Goal: Task Accomplishment & Management: Use online tool/utility

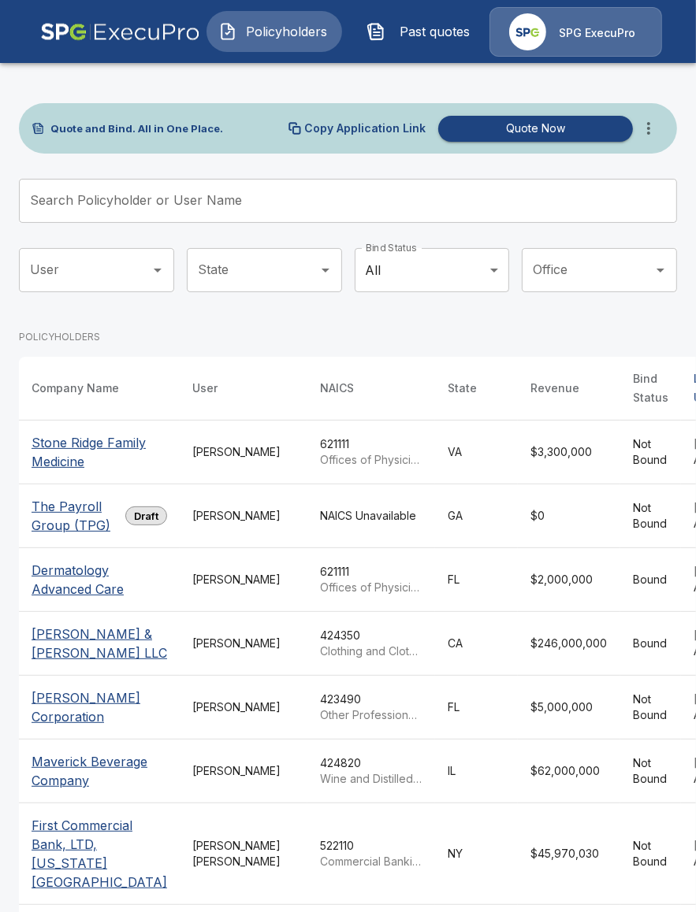
click at [647, 139] on button "more" at bounding box center [649, 129] width 32 height 32
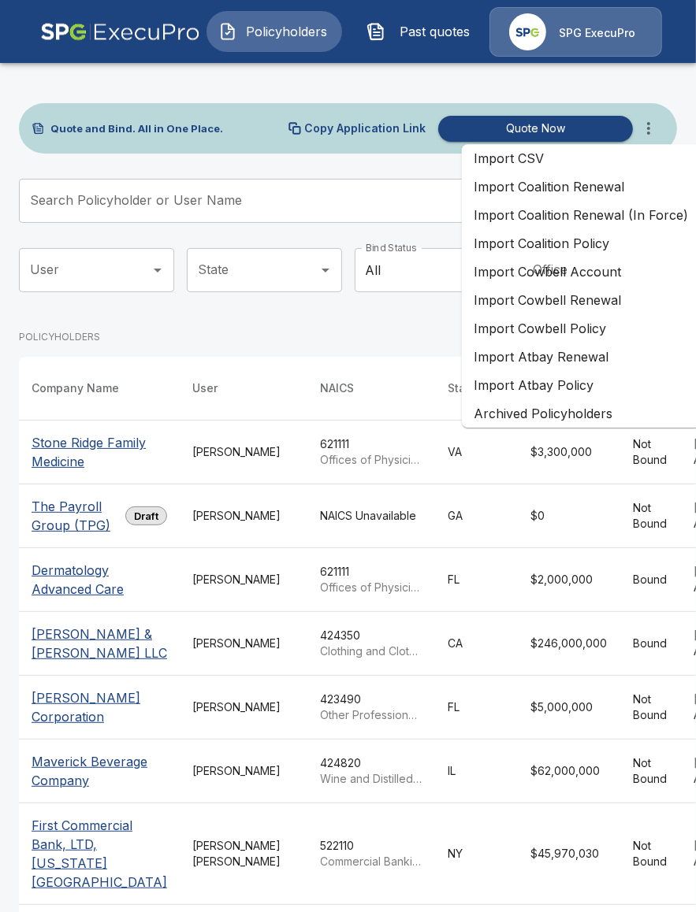
click at [644, 213] on li "Import Coalition Renewal (In Force)" at bounding box center [581, 215] width 239 height 28
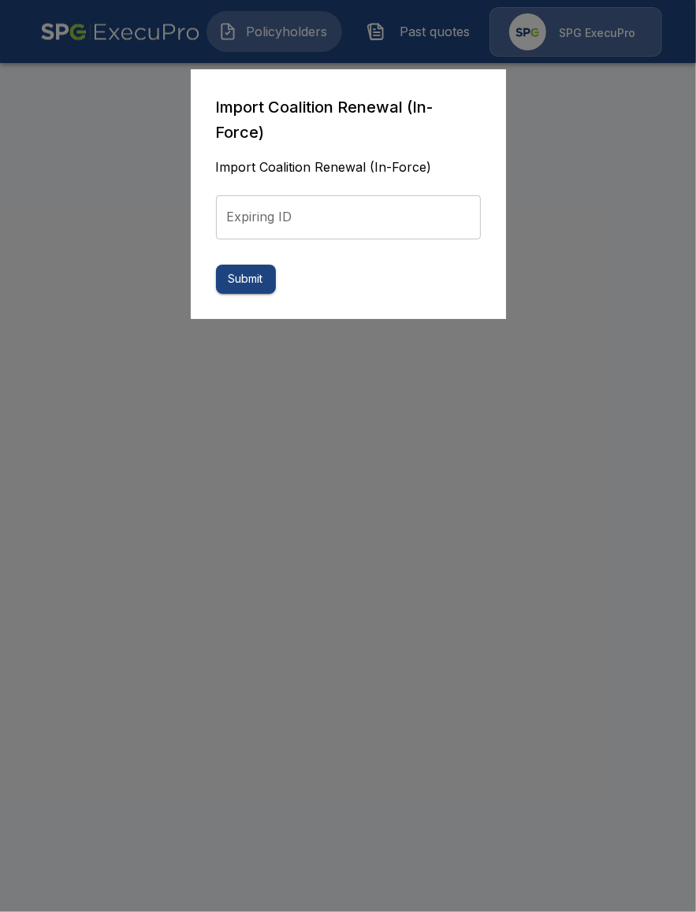
click at [573, 293] on div at bounding box center [348, 456] width 696 height 912
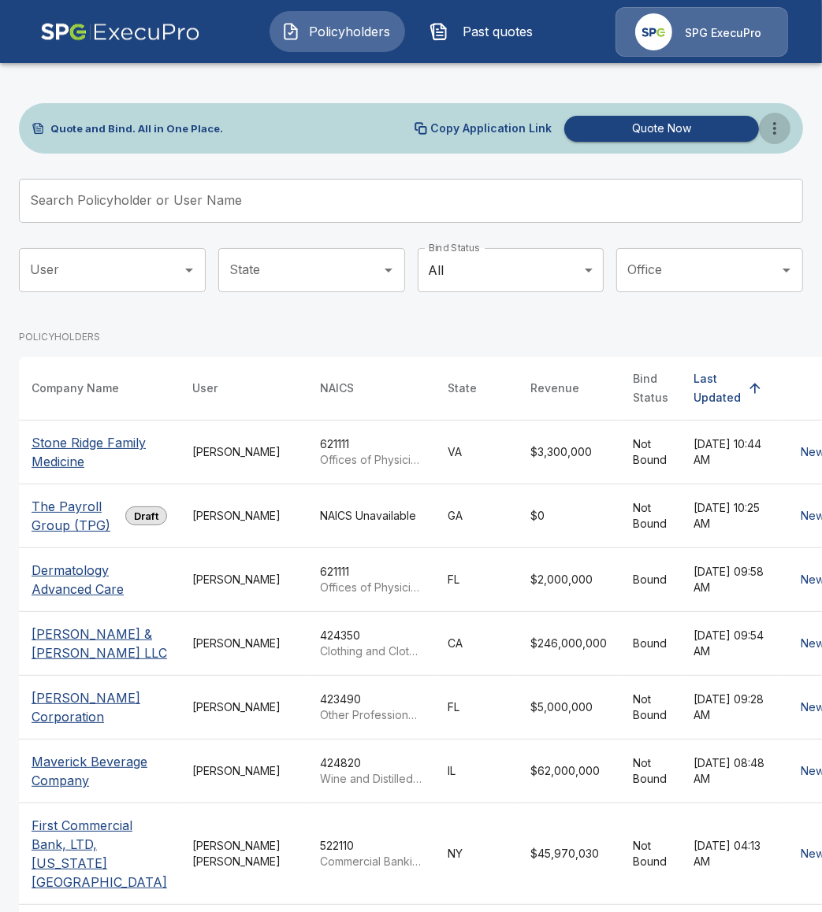
click at [695, 131] on icon "more" at bounding box center [774, 128] width 19 height 19
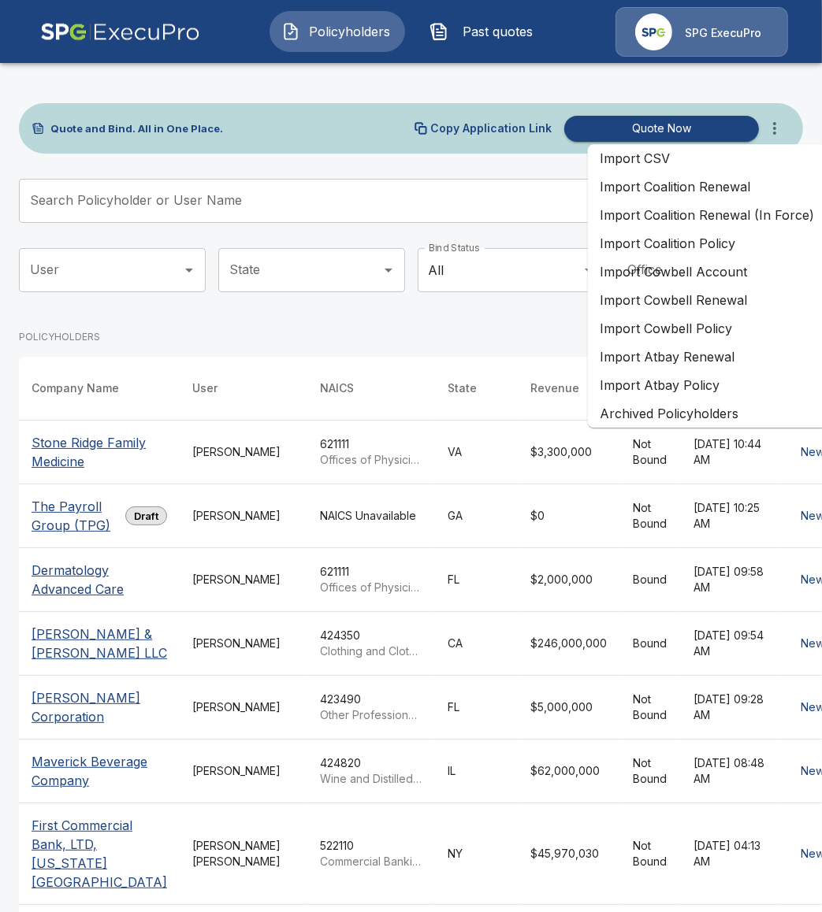
click at [499, 325] on div "POLICYHOLDERS" at bounding box center [461, 336] width 885 height 39
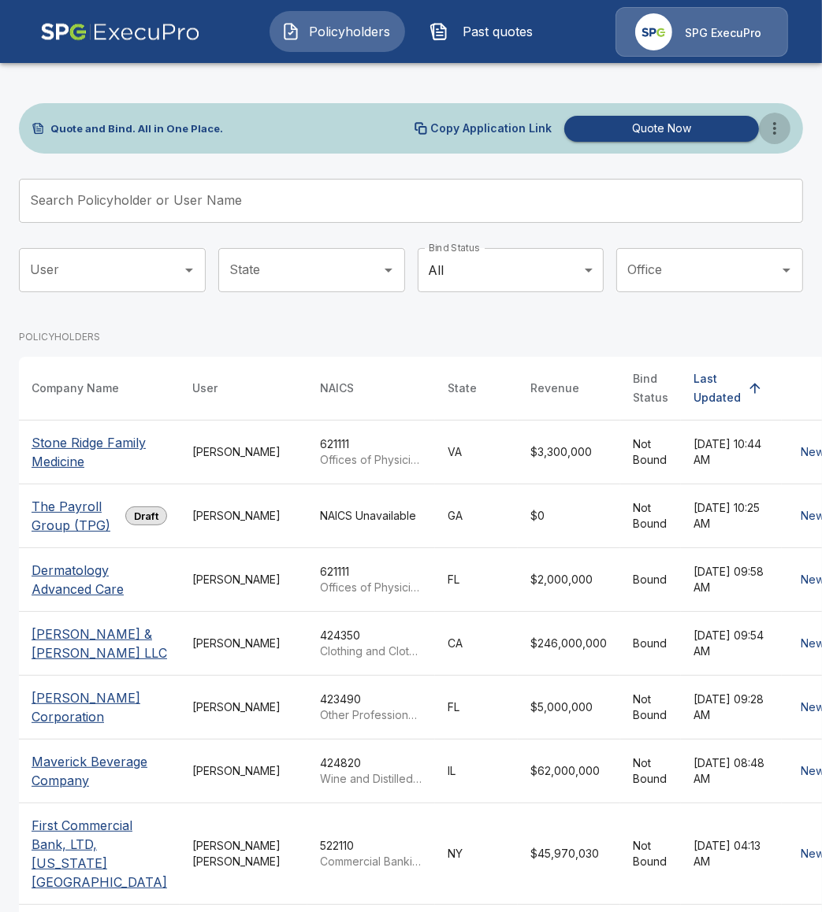
click at [695, 117] on button "more" at bounding box center [775, 129] width 32 height 32
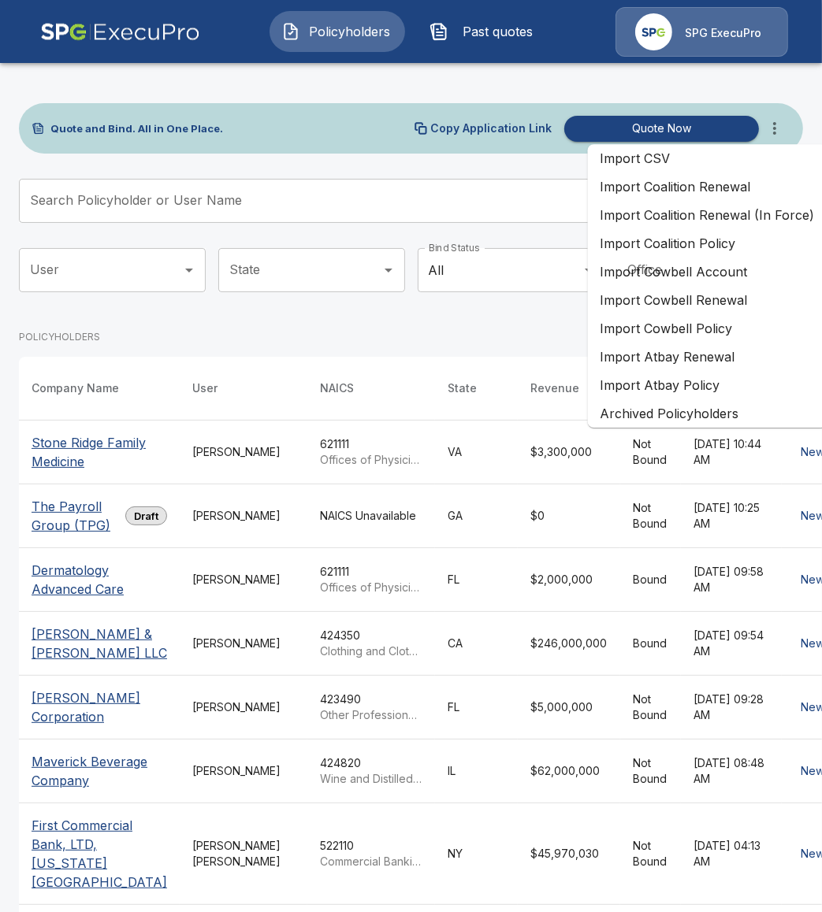
click at [516, 328] on div "POLICYHOLDERS" at bounding box center [461, 336] width 885 height 39
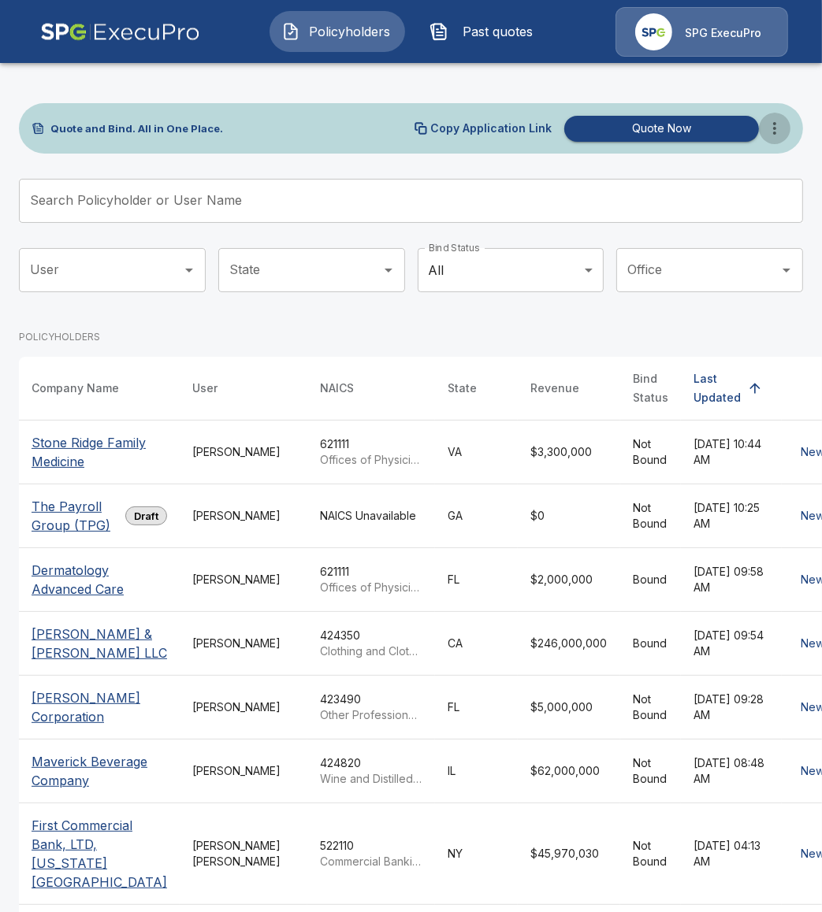
click at [695, 135] on icon "more" at bounding box center [774, 128] width 19 height 19
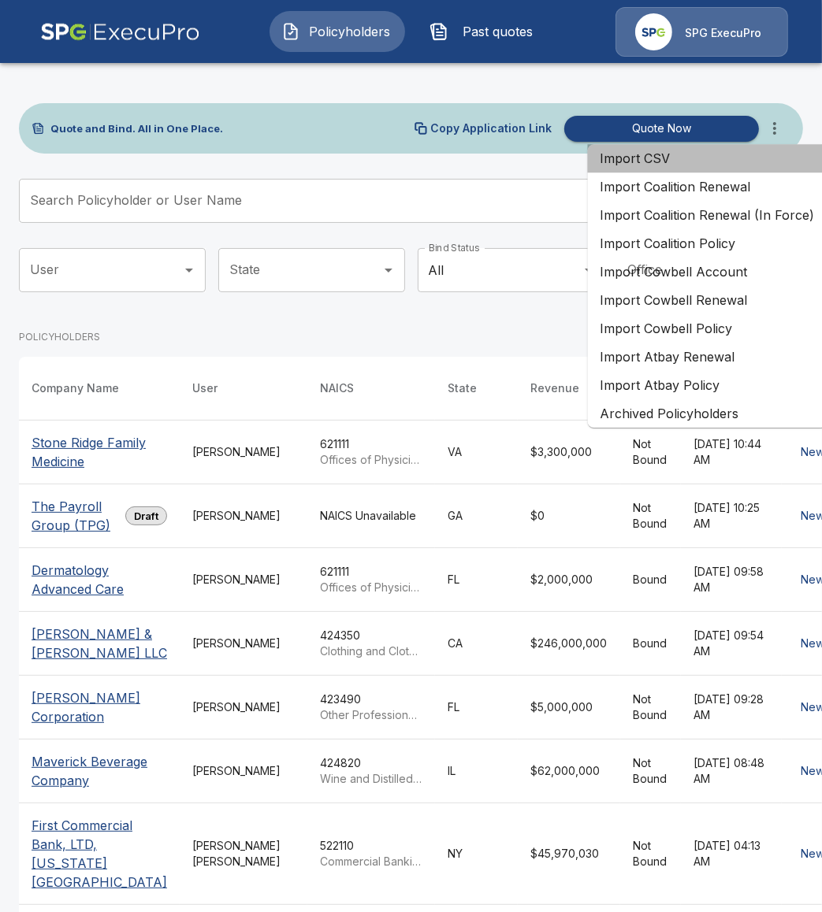
click at [695, 166] on li "Import CSV" at bounding box center [707, 158] width 239 height 28
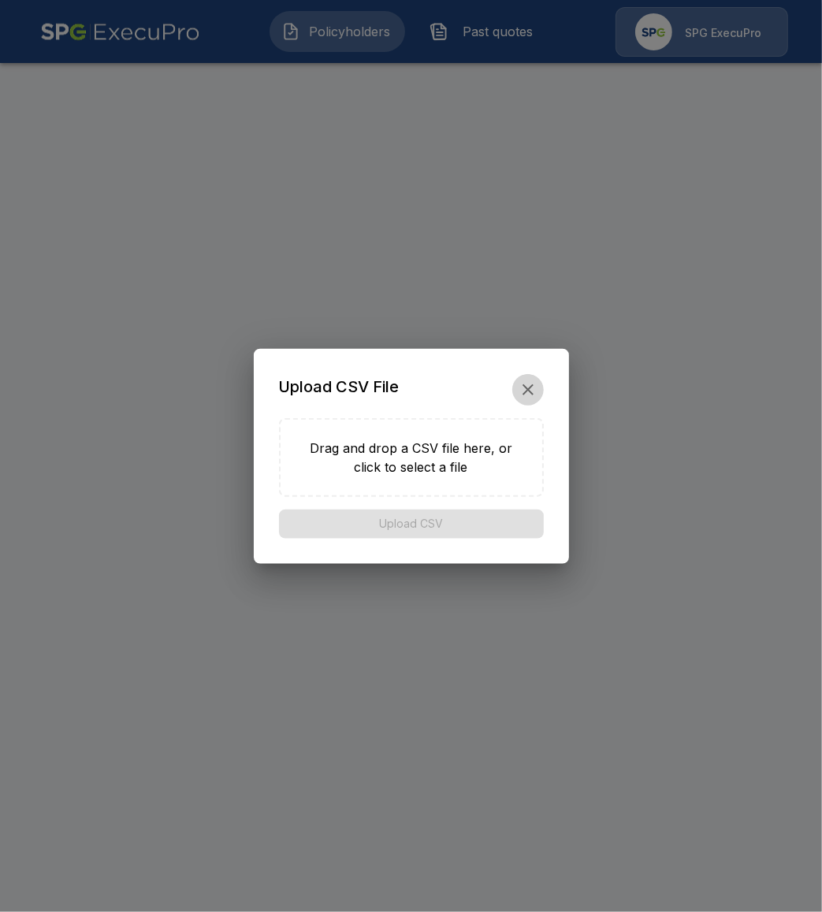
click at [528, 386] on icon "button" at bounding box center [527, 389] width 19 height 19
